Goal: Navigation & Orientation: Find specific page/section

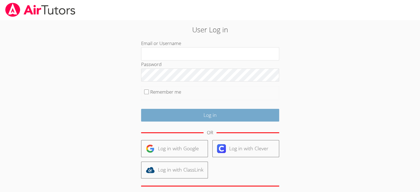
type input "krystalrose.machado@gmail.com"
click at [188, 114] on input "Log in" at bounding box center [210, 115] width 138 height 13
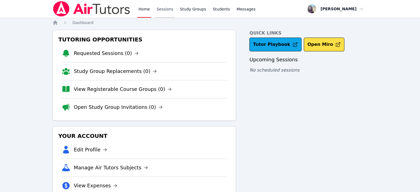
click at [160, 10] on link "Sessions" at bounding box center [164, 9] width 19 height 18
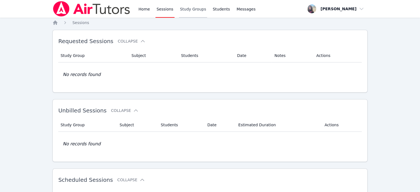
click at [190, 9] on link "Study Groups" at bounding box center [193, 9] width 28 height 18
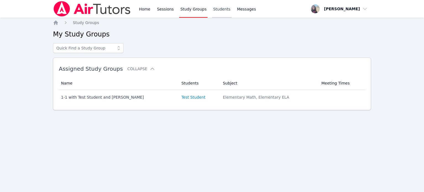
click at [217, 10] on link "Students" at bounding box center [221, 9] width 19 height 18
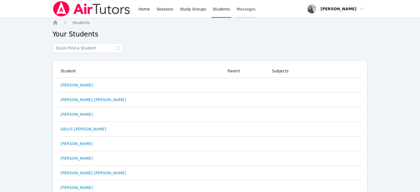
click at [241, 10] on span "Messages" at bounding box center [246, 9] width 19 height 6
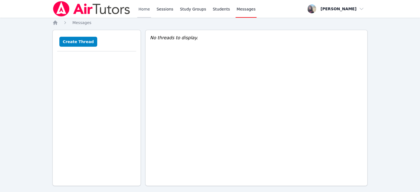
click at [142, 10] on link "Home" at bounding box center [144, 9] width 14 height 18
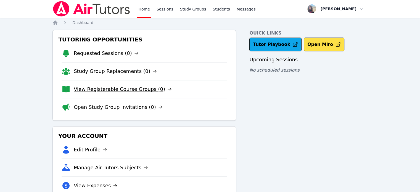
click at [120, 90] on link "View Registerable Course Groups (0)" at bounding box center [123, 89] width 98 height 8
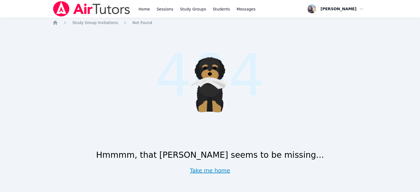
click at [218, 168] on link "Take me home" at bounding box center [210, 171] width 40 height 8
